Goal: Task Accomplishment & Management: Use online tool/utility

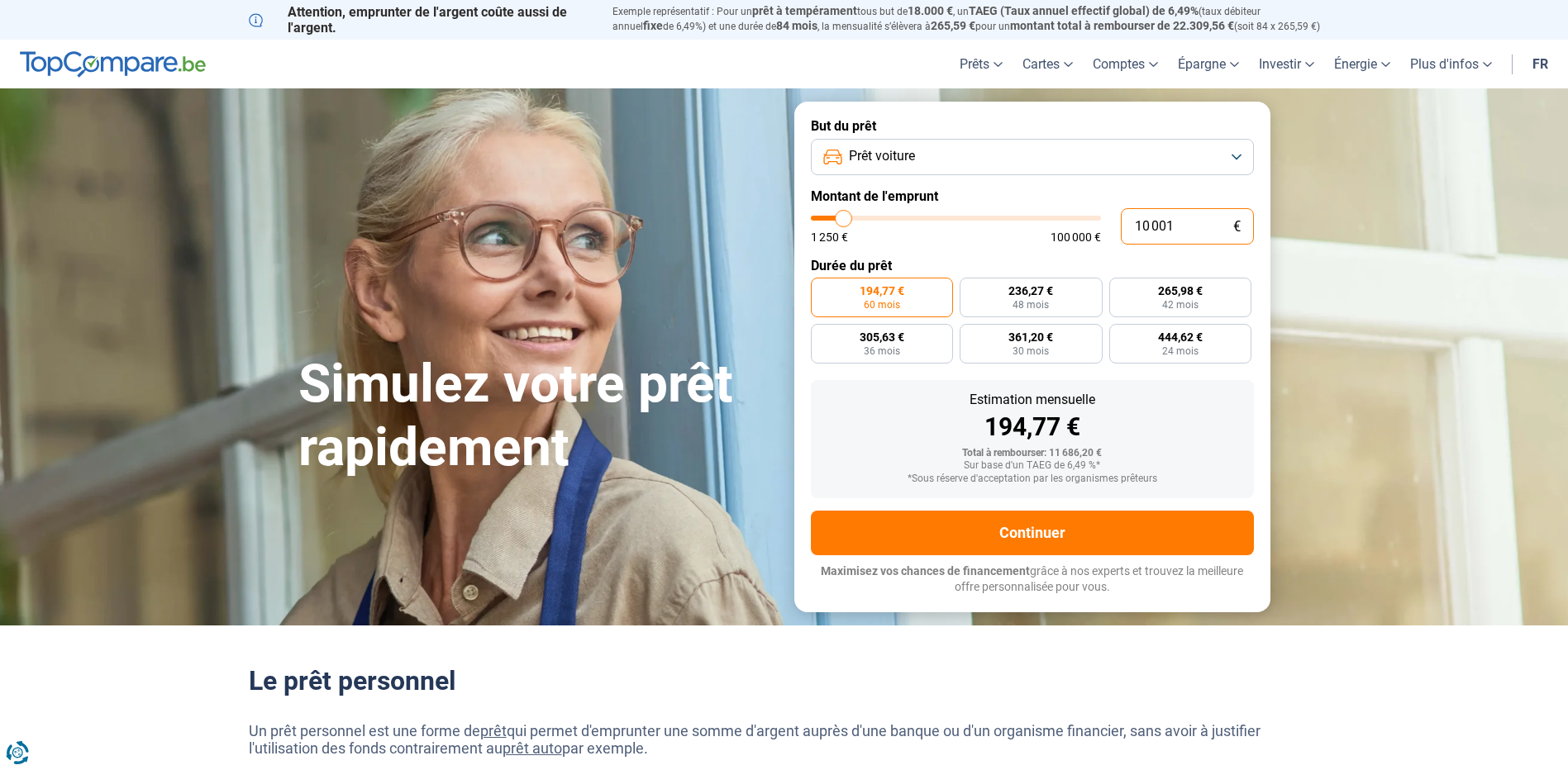
click at [1184, 226] on input "10 001" at bounding box center [1187, 226] width 133 height 36
type input "1 000"
type input "1250"
type input "100"
type input "1250"
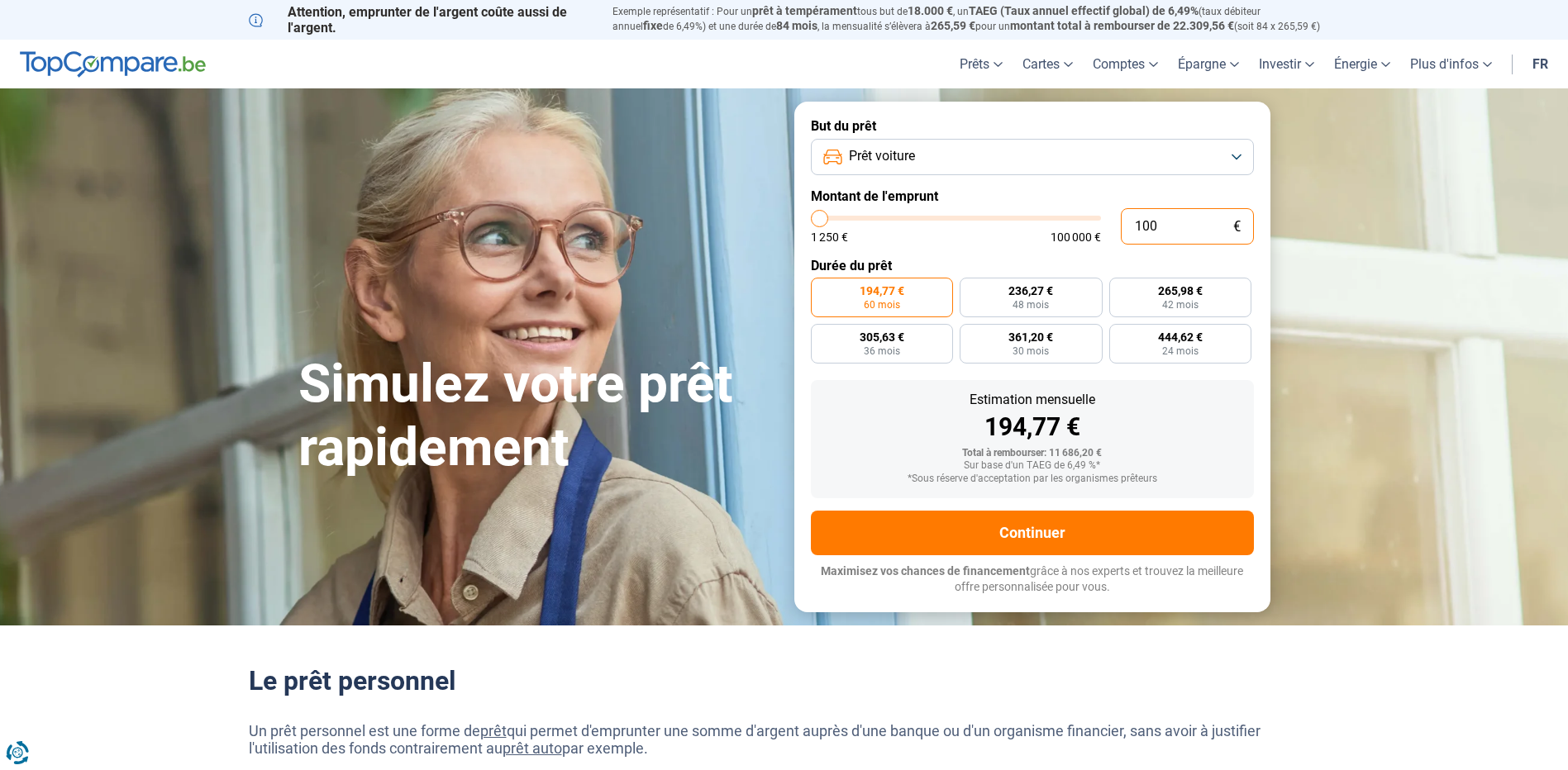
type input "10"
type input "1250"
type input "1"
type input "1250"
type input "0"
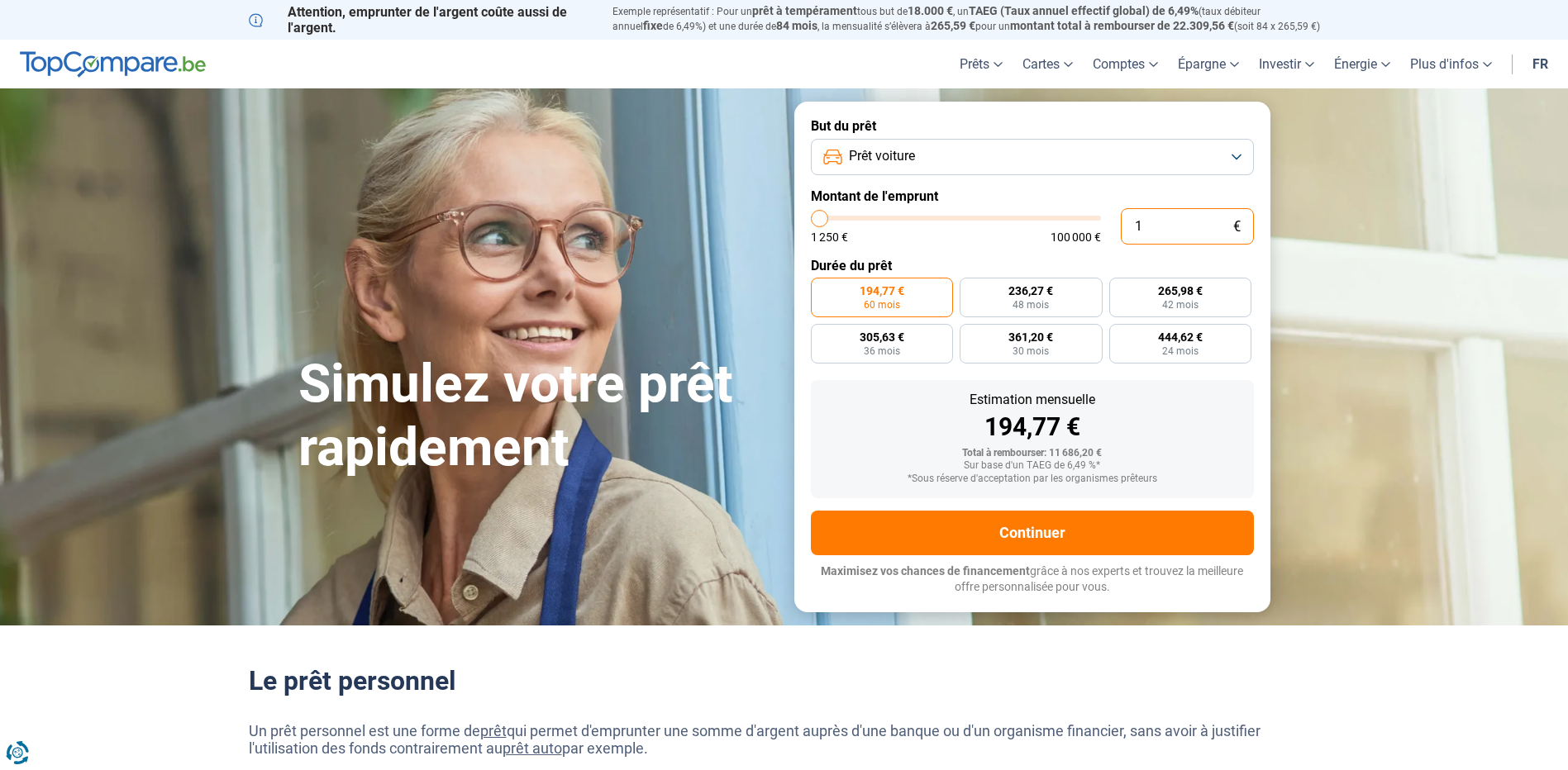
type input "1250"
type input "1"
type input "1250"
type input "12"
type input "1250"
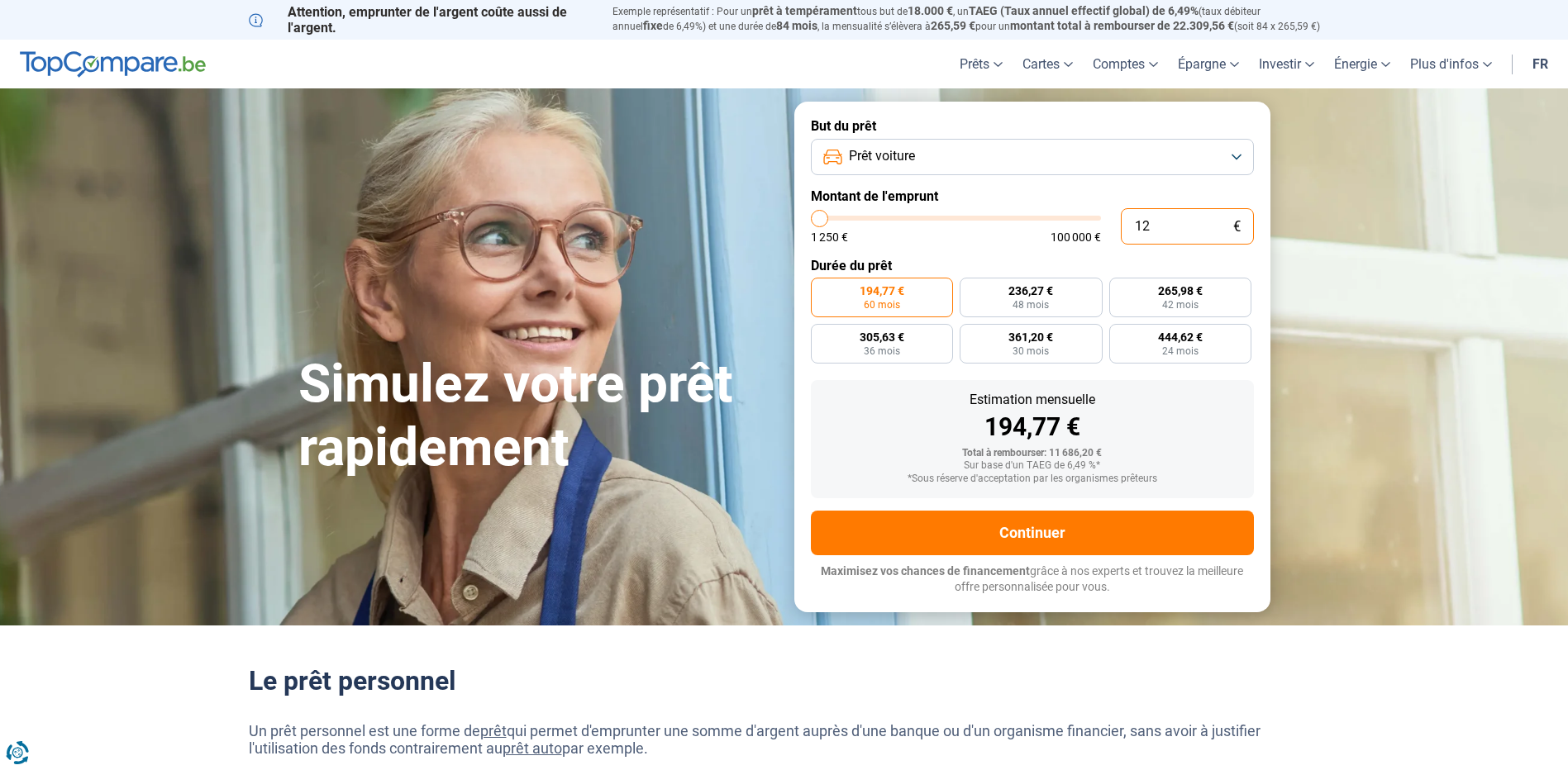
type input "129"
type input "1250"
type input "1 299"
type input "1250"
type input "12 990"
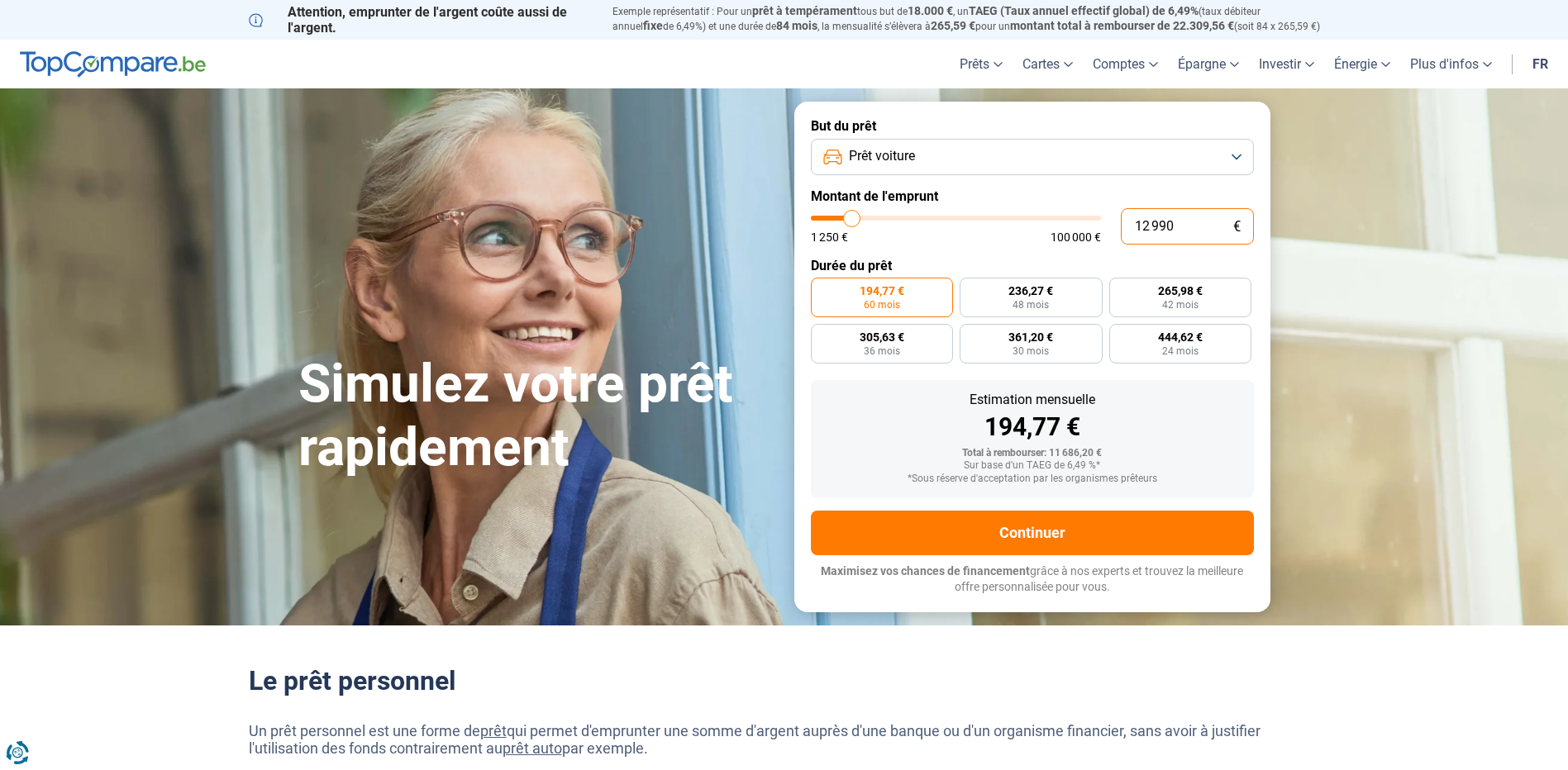
type input "13000"
type input "12 990"
